Goal: Information Seeking & Learning: Learn about a topic

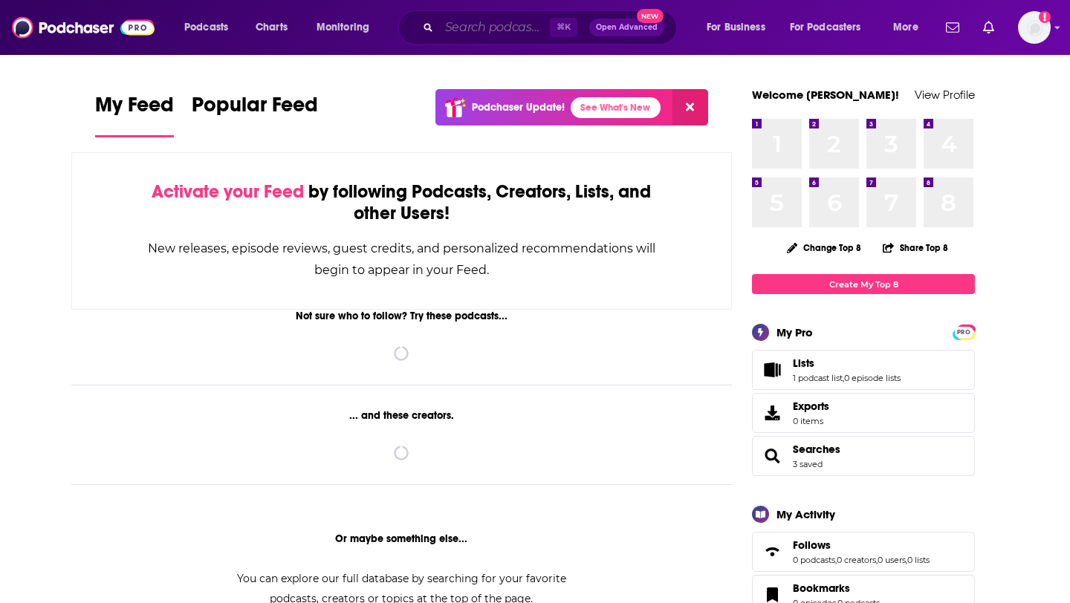
click at [504, 28] on input "Search podcasts, credits, & more..." at bounding box center [494, 28] width 111 height 24
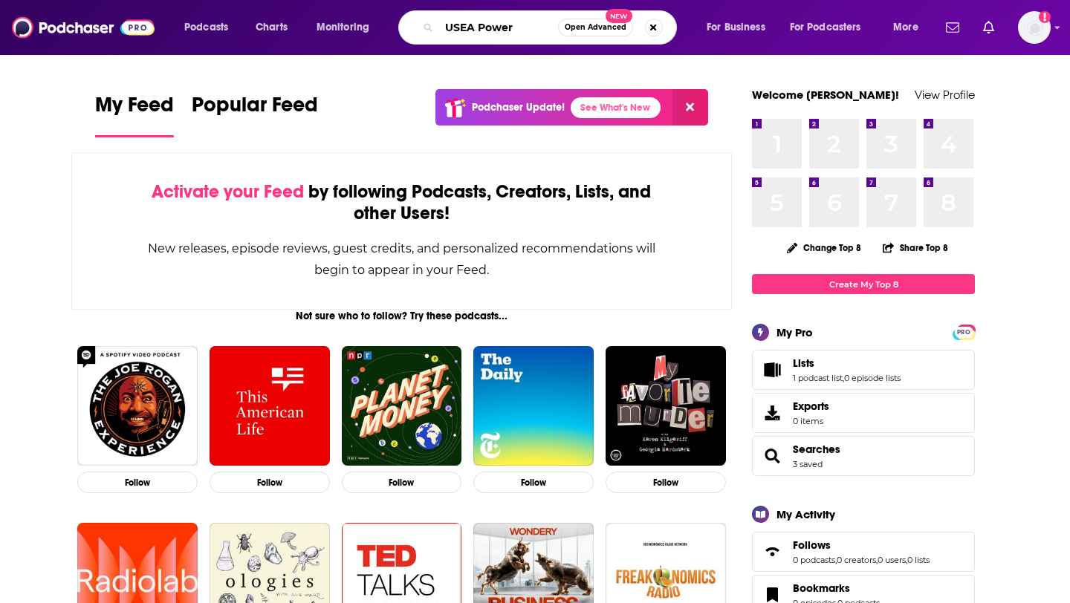
type input "USEA Power"
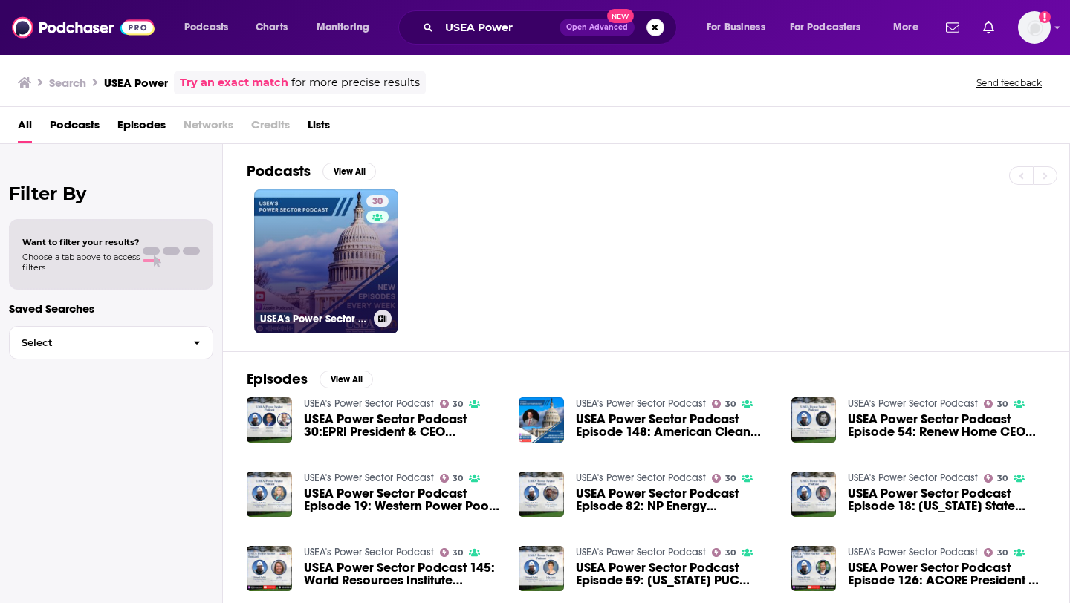
click at [355, 244] on link "30 USEA's Power Sector Podcast" at bounding box center [326, 261] width 144 height 144
